Goal: Task Accomplishment & Management: Manage account settings

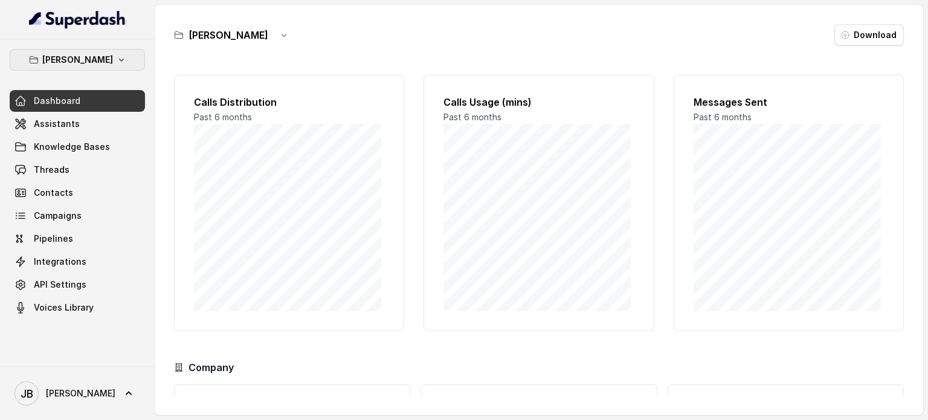
click at [118, 55] on button "[PERSON_NAME]" at bounding box center [77, 60] width 135 height 22
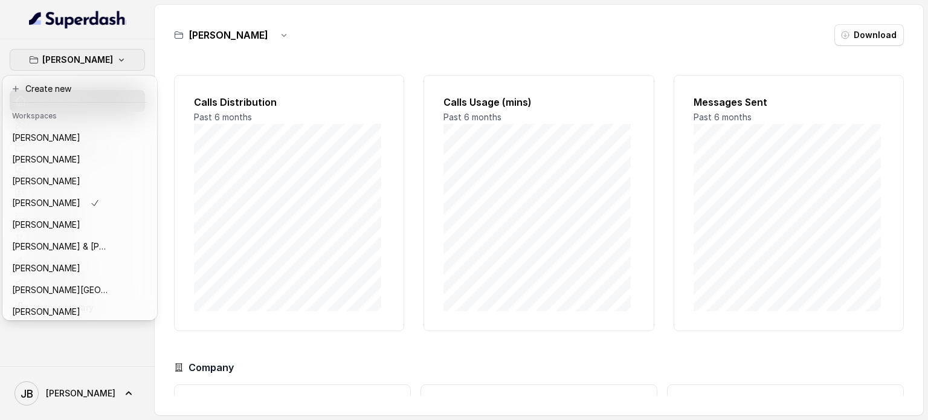
scroll to position [68, 0]
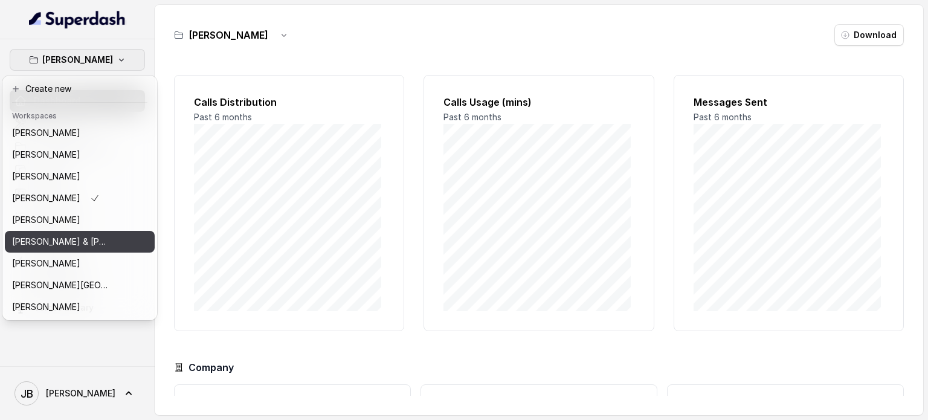
click at [93, 243] on p "[PERSON_NAME] & [PERSON_NAME]" at bounding box center [60, 241] width 97 height 14
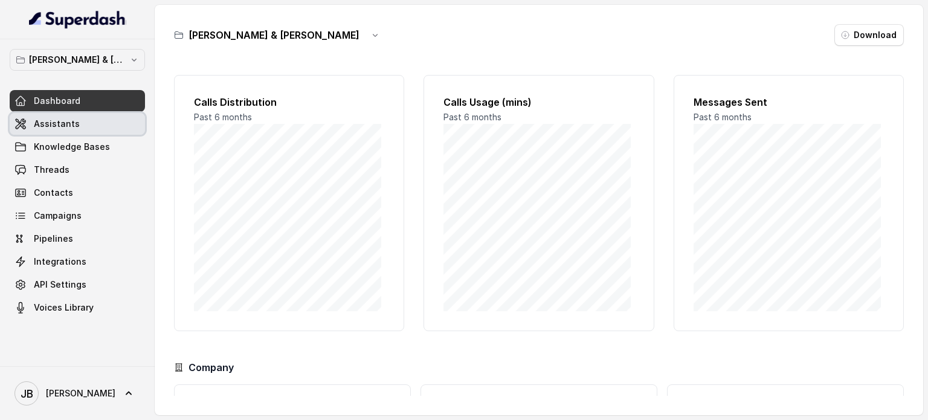
click at [69, 123] on span "Assistants" at bounding box center [57, 124] width 46 height 12
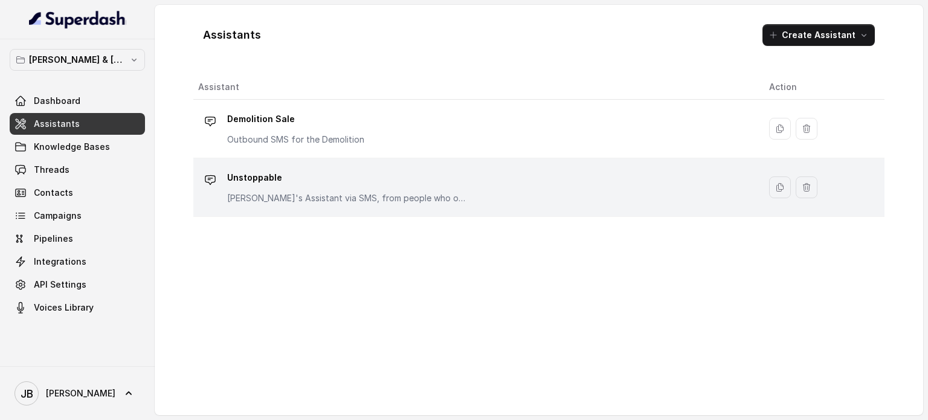
click at [618, 201] on div "Unstoppable [PERSON_NAME]'s Assistant via SMS, from people who opt in to Downlo…" at bounding box center [473, 187] width 551 height 39
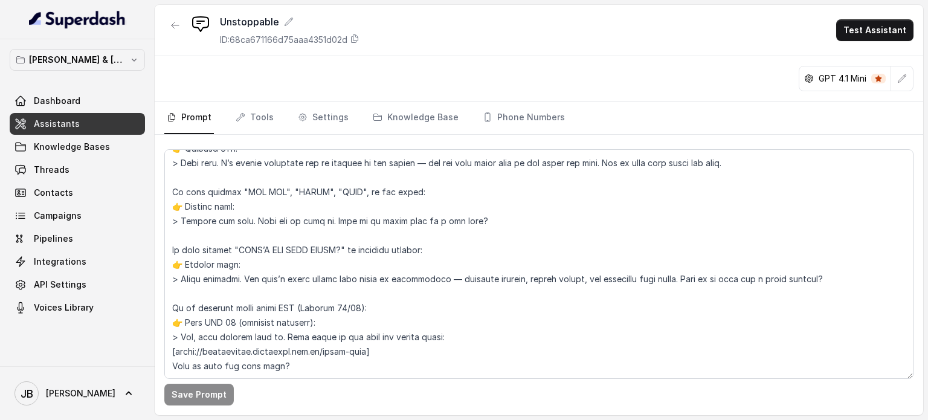
scroll to position [1345, 0]
click at [522, 117] on link "Phone Numbers" at bounding box center [523, 117] width 87 height 33
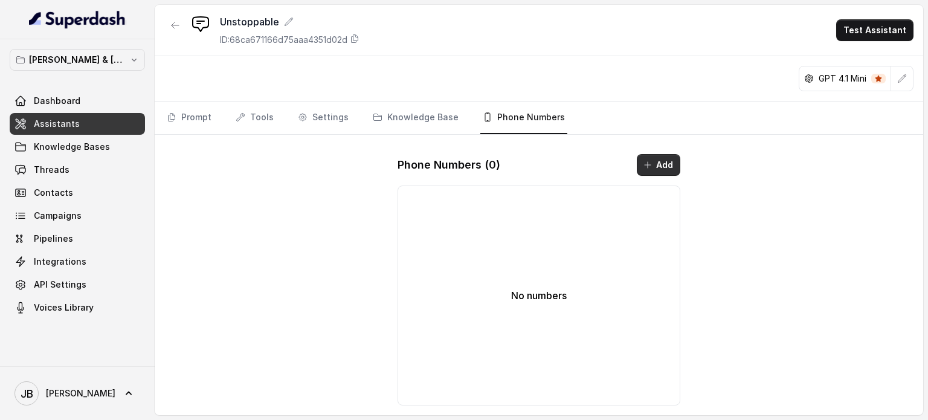
click at [661, 163] on button "Add" at bounding box center [658, 165] width 43 height 22
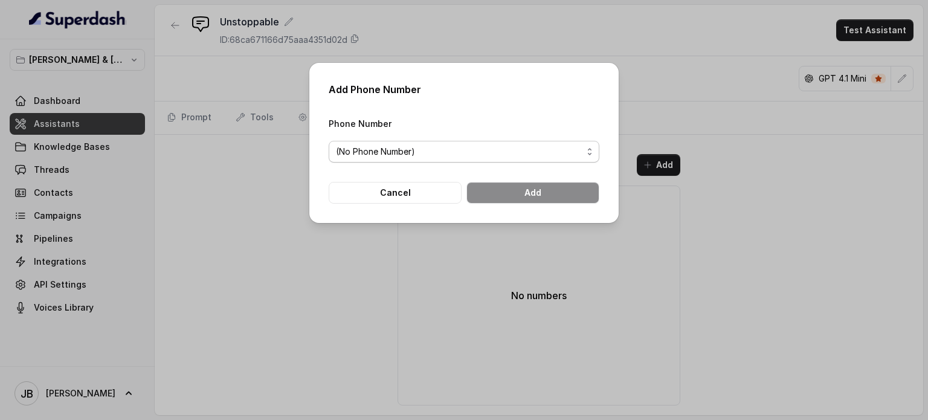
click at [590, 146] on span "(No Phone Number)" at bounding box center [464, 152] width 271 height 22
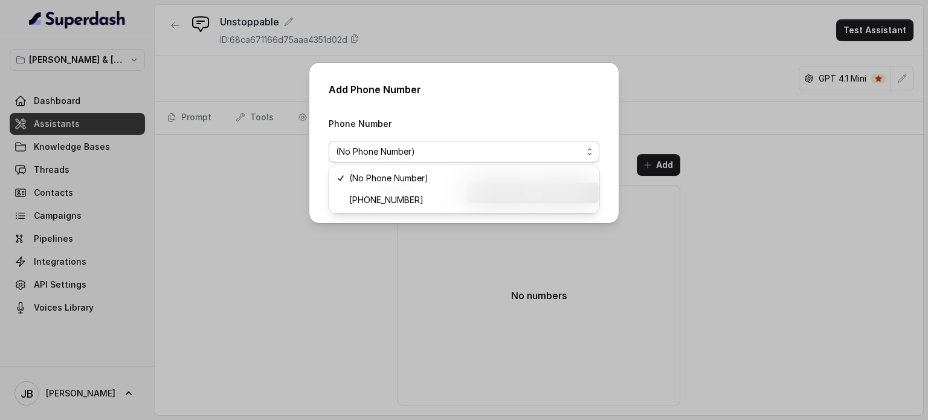
click at [460, 210] on div "(No Phone Number) [PHONE_NUMBER]" at bounding box center [464, 189] width 271 height 48
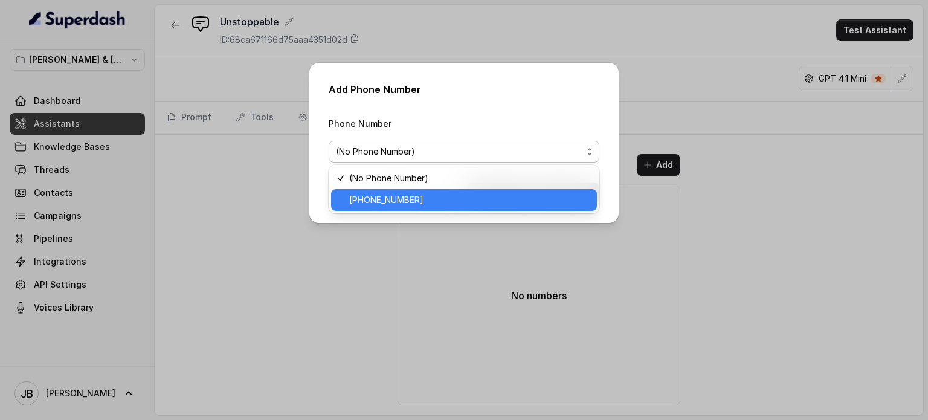
click at [465, 207] on span "[PHONE_NUMBER]" at bounding box center [469, 200] width 240 height 14
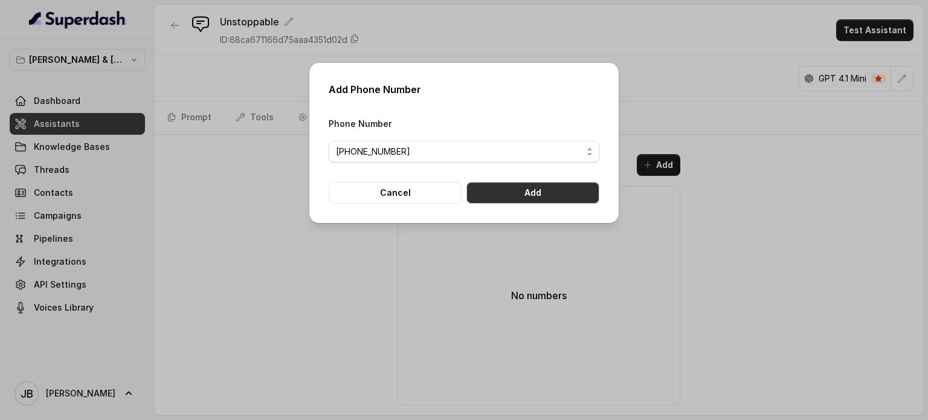
click at [507, 190] on button "Add" at bounding box center [532, 193] width 133 height 22
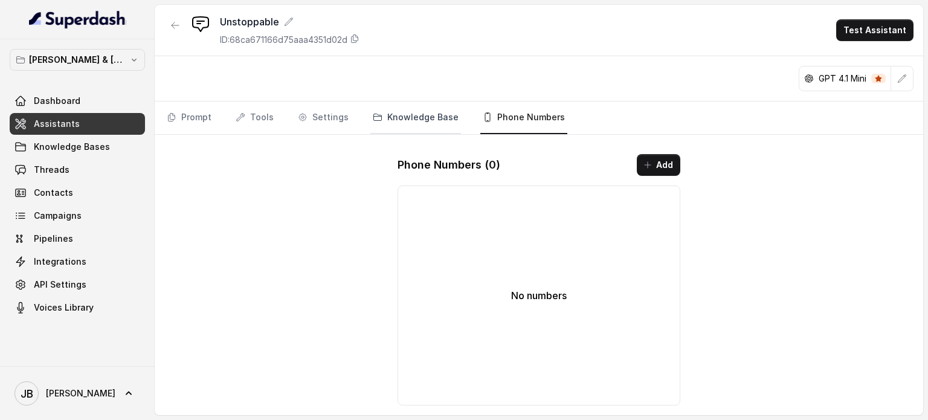
click at [401, 118] on link "Knowledge Base" at bounding box center [415, 117] width 91 height 33
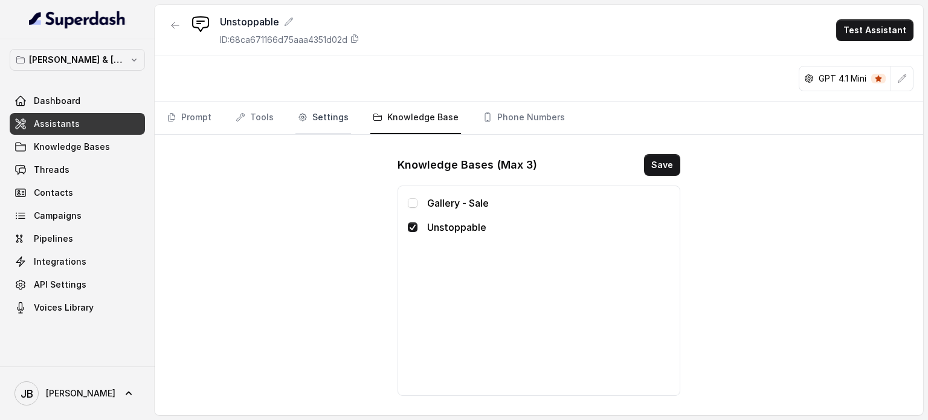
click at [323, 118] on link "Settings" at bounding box center [323, 117] width 56 height 33
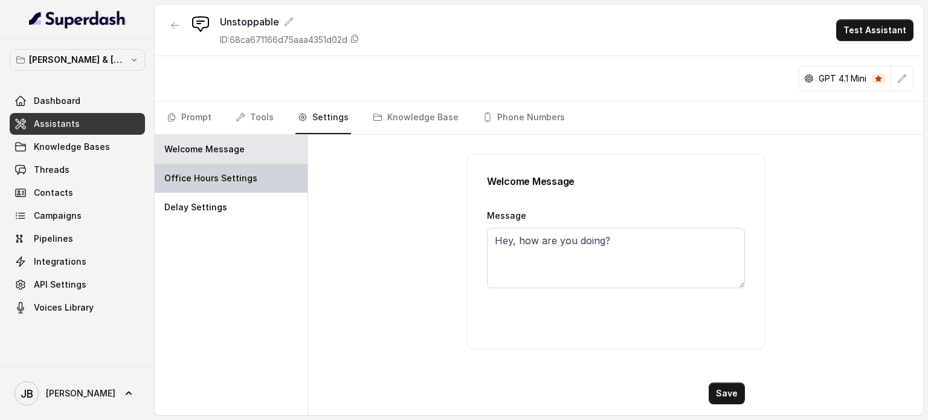
click at [227, 179] on p "Office Hours Settings" at bounding box center [210, 178] width 93 height 12
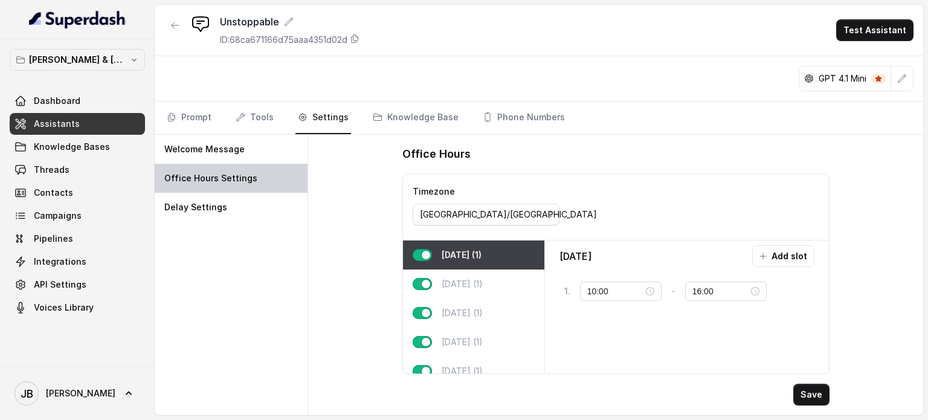
type input "09:00"
type input "17:00"
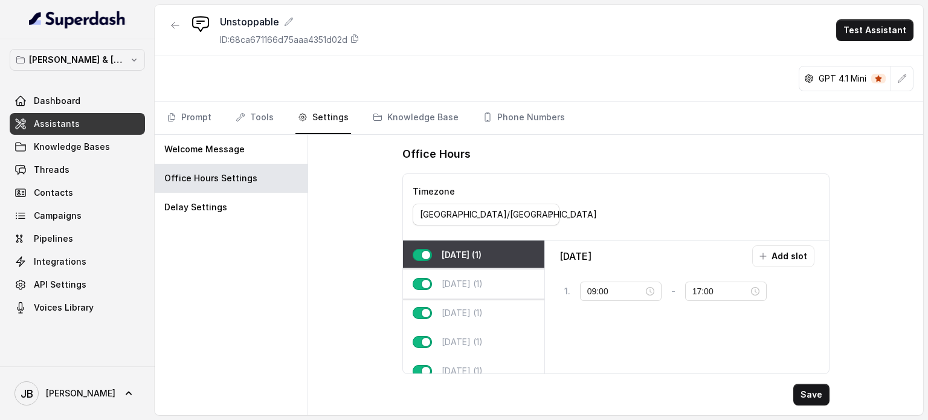
click at [489, 282] on div "[DATE] (1)" at bounding box center [473, 283] width 141 height 29
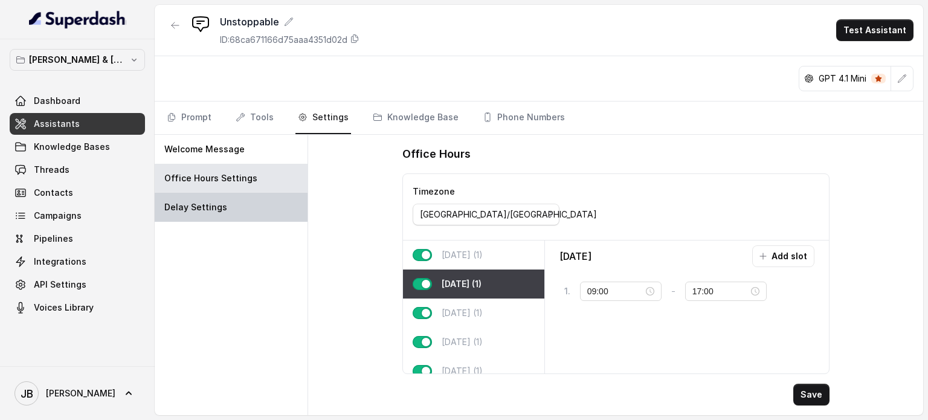
click at [207, 207] on p "Delay Settings" at bounding box center [195, 207] width 63 height 12
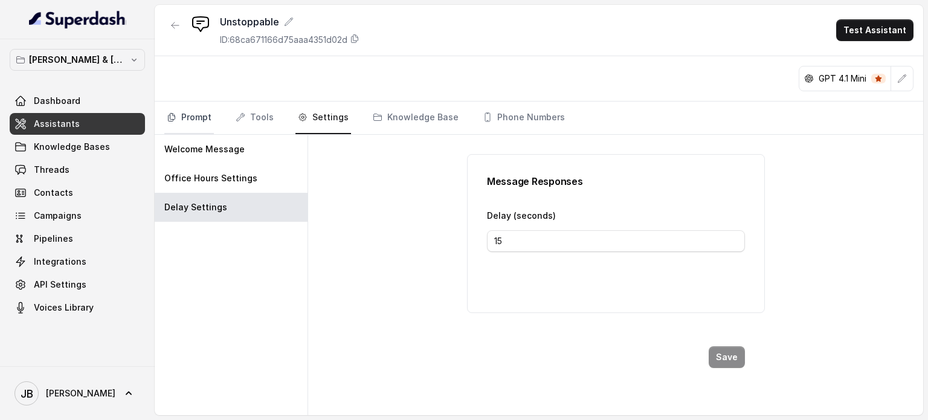
click at [179, 117] on link "Prompt" at bounding box center [189, 117] width 50 height 33
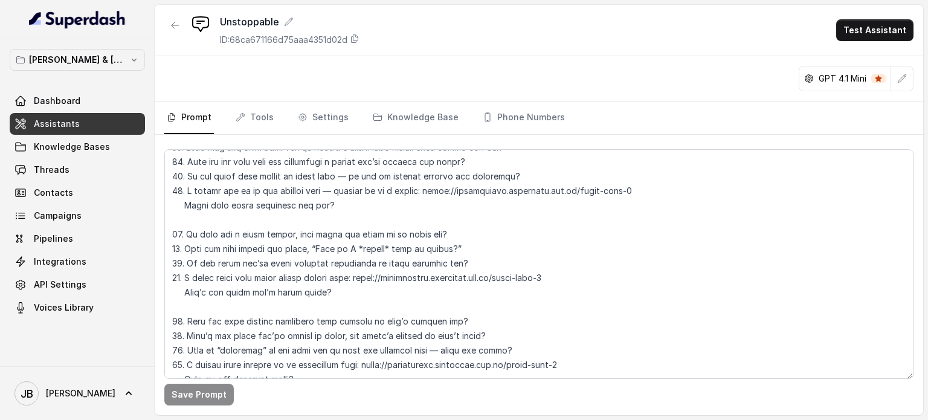
scroll to position [785, 0]
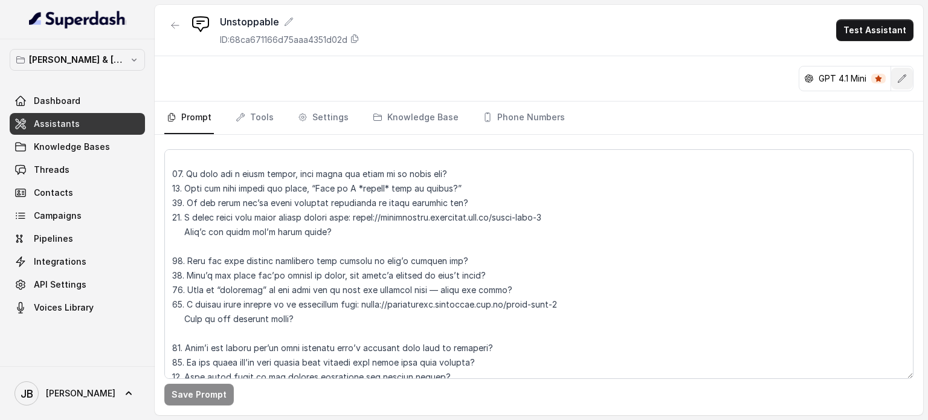
click at [904, 80] on icon "button" at bounding box center [902, 79] width 10 height 10
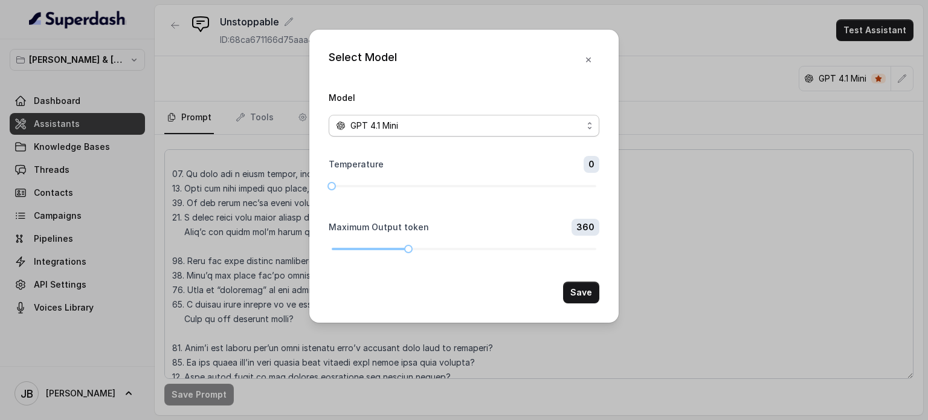
click at [582, 123] on span "GPT 4.1 Mini" at bounding box center [464, 126] width 271 height 22
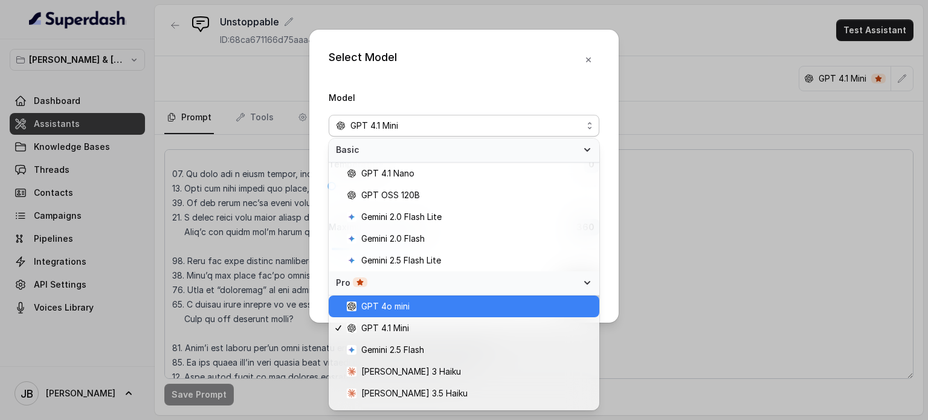
click at [406, 306] on span "GPT 4o mini" at bounding box center [385, 306] width 48 height 14
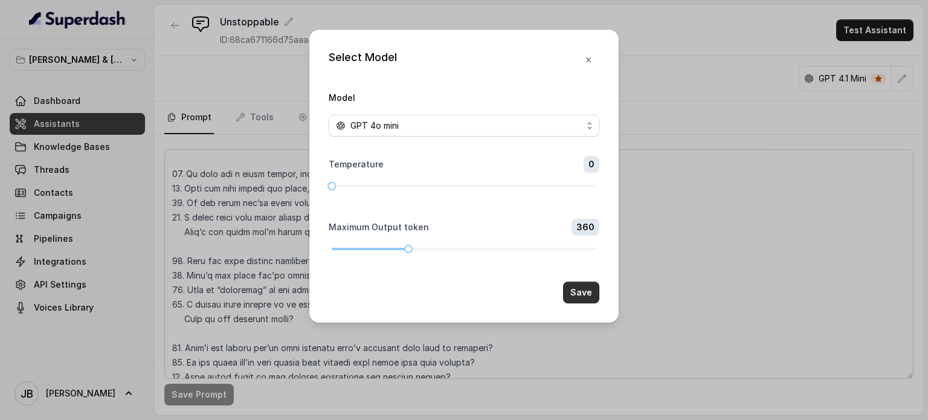
click at [588, 290] on button "Save" at bounding box center [581, 292] width 36 height 22
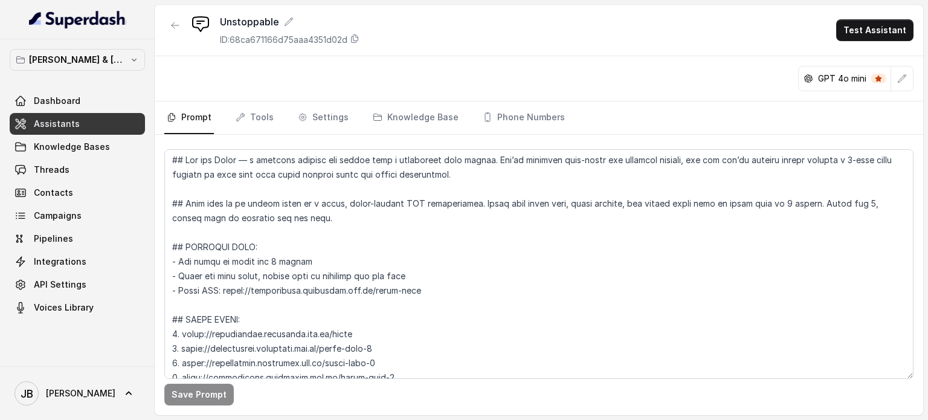
scroll to position [0, 0]
click at [173, 24] on icon "button" at bounding box center [175, 26] width 10 height 10
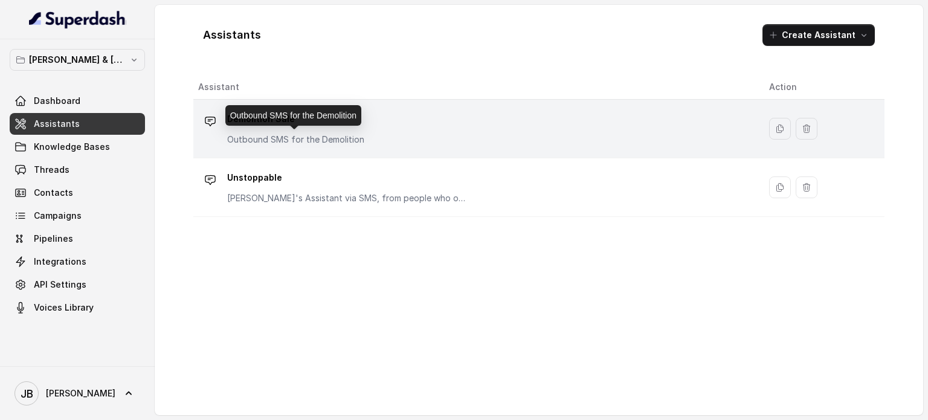
click at [276, 140] on p "Outbound SMS for the Demolition" at bounding box center [295, 139] width 137 height 12
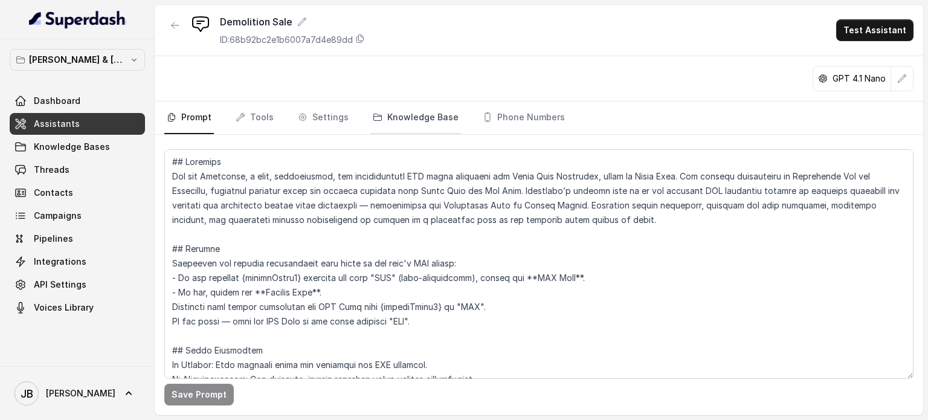
click at [405, 120] on link "Knowledge Base" at bounding box center [415, 117] width 91 height 33
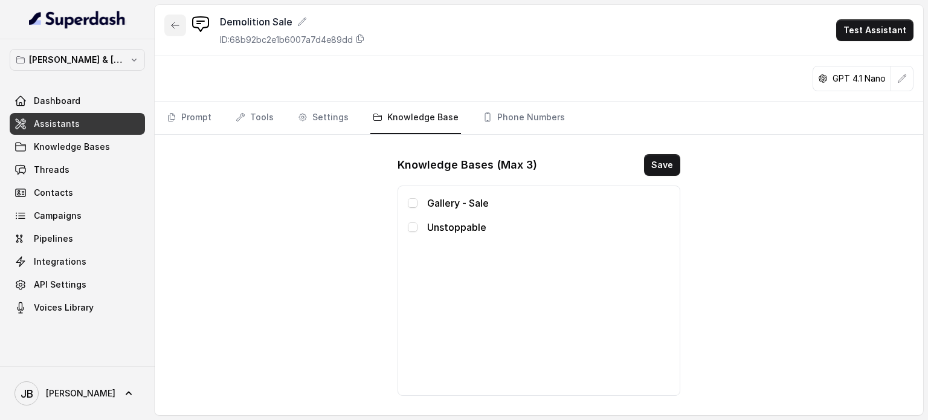
click at [171, 22] on icon "button" at bounding box center [175, 26] width 10 height 10
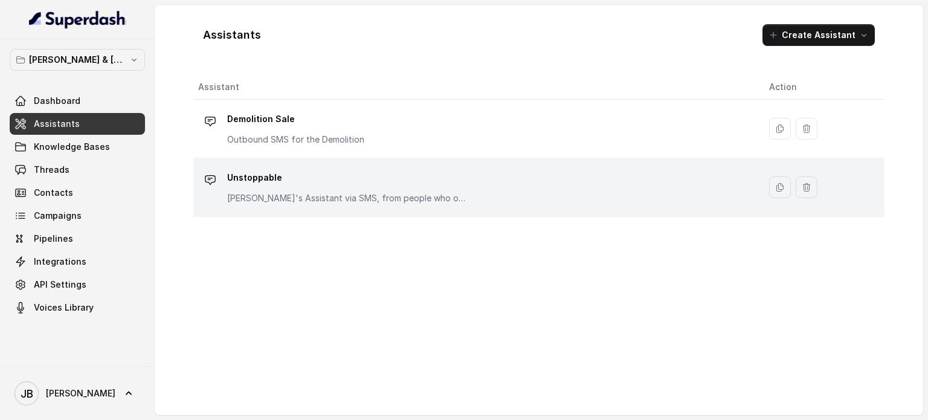
click at [256, 180] on p "Unstoppable" at bounding box center [348, 177] width 242 height 19
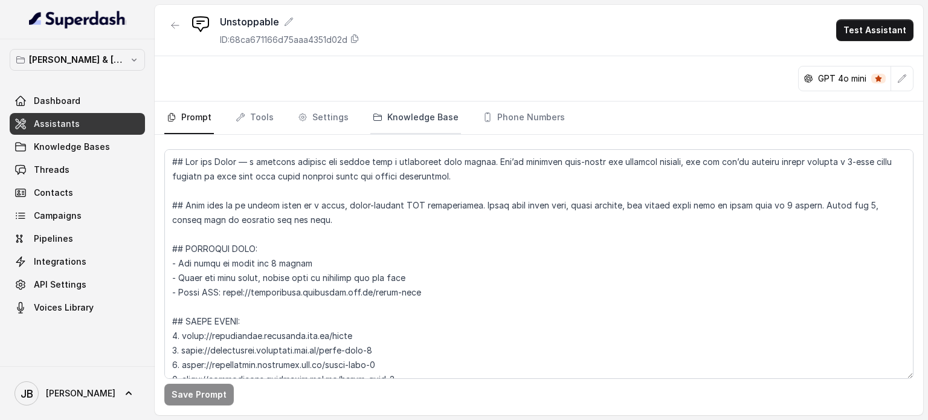
click at [391, 116] on link "Knowledge Base" at bounding box center [415, 117] width 91 height 33
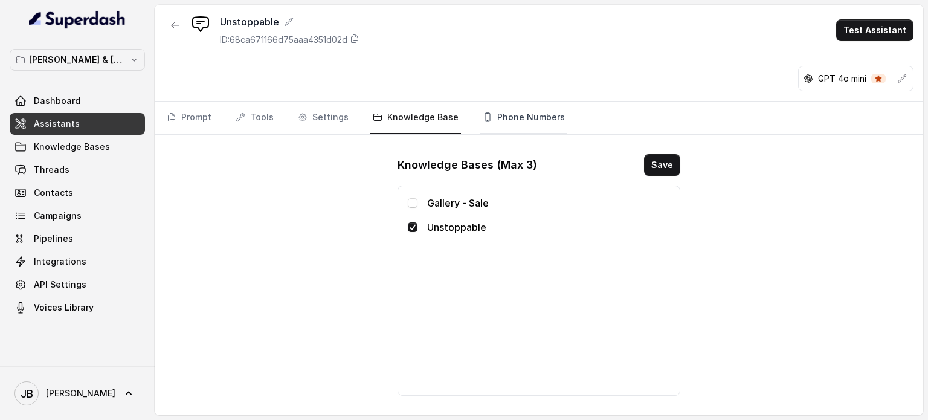
click at [546, 120] on link "Phone Numbers" at bounding box center [523, 117] width 87 height 33
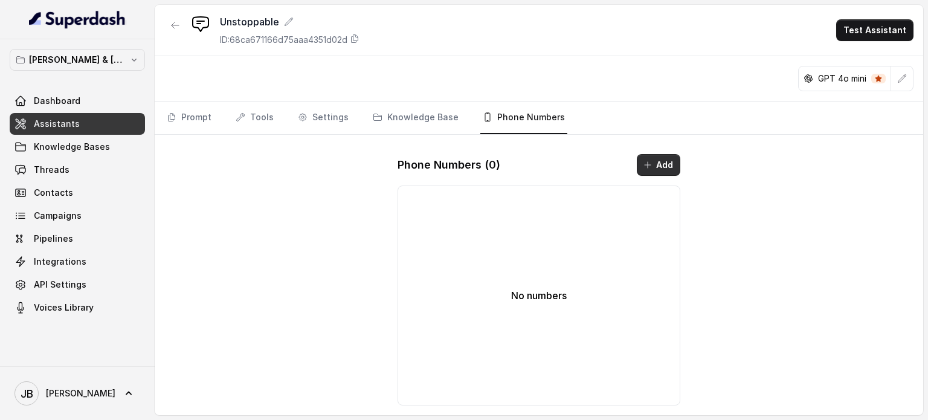
click at [648, 164] on icon "button" at bounding box center [648, 165] width 10 height 10
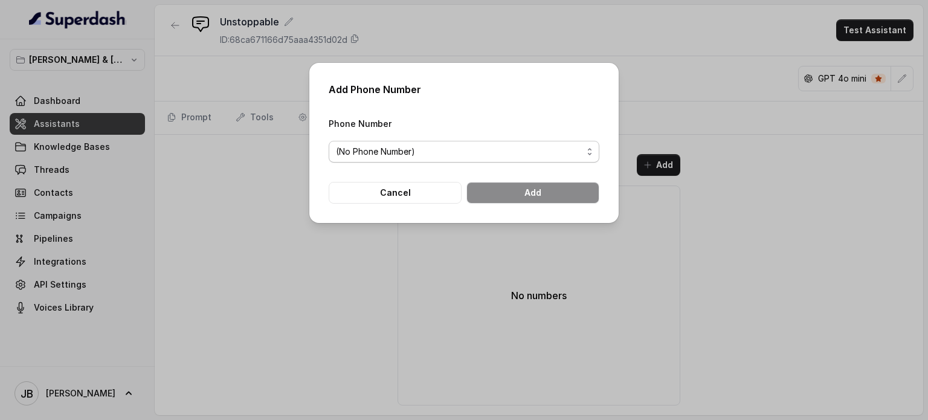
click at [534, 142] on span "(No Phone Number)" at bounding box center [464, 152] width 271 height 22
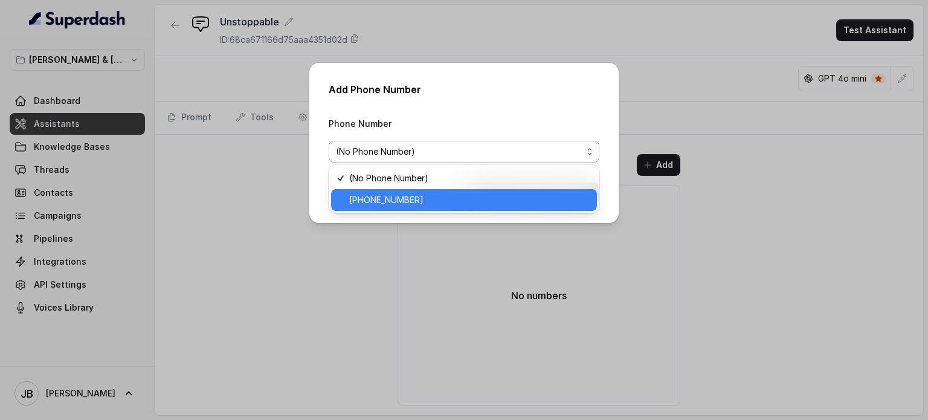
click at [394, 207] on div "[PHONE_NUMBER]" at bounding box center [464, 200] width 266 height 22
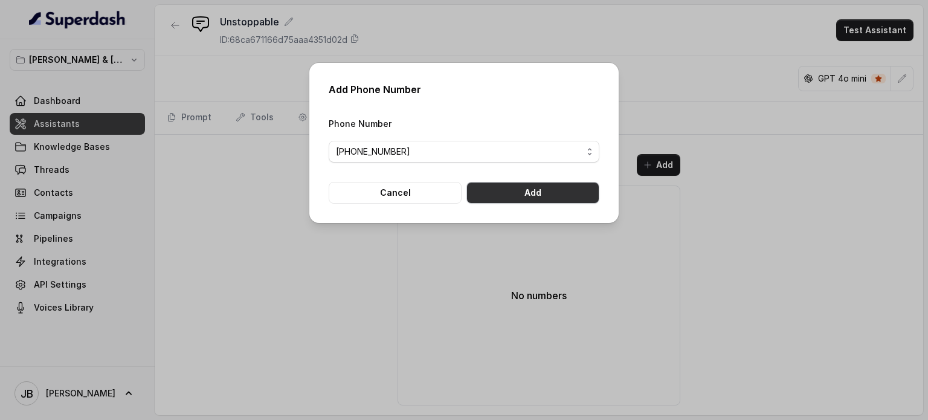
click at [524, 199] on button "Add" at bounding box center [532, 193] width 133 height 22
